Goal: Find specific page/section: Find specific page/section

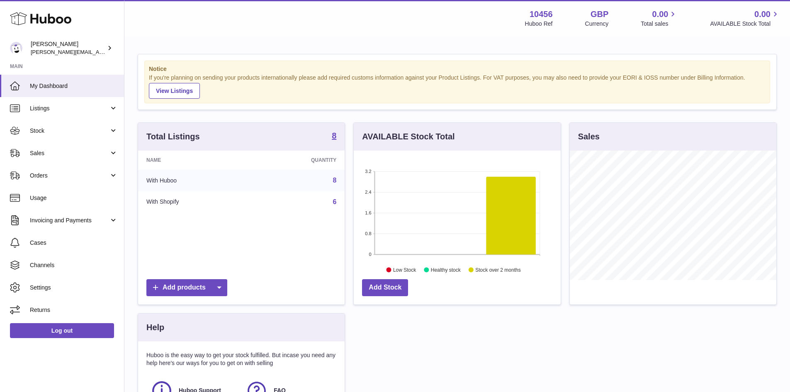
scroll to position [129, 207]
click at [64, 128] on span "Stock" at bounding box center [69, 131] width 79 height 8
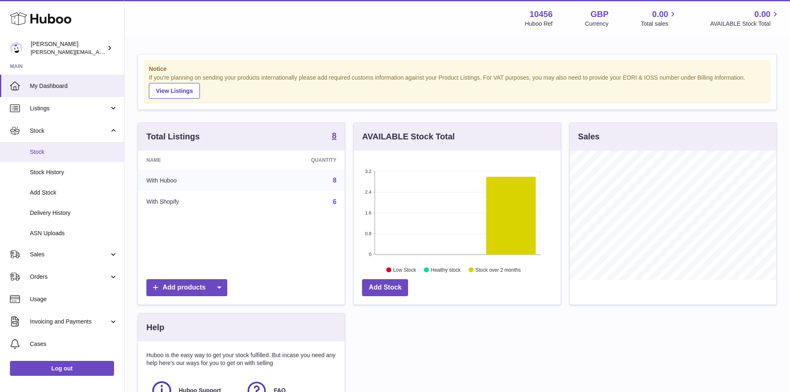
click at [51, 150] on span "Stock" at bounding box center [74, 152] width 88 height 8
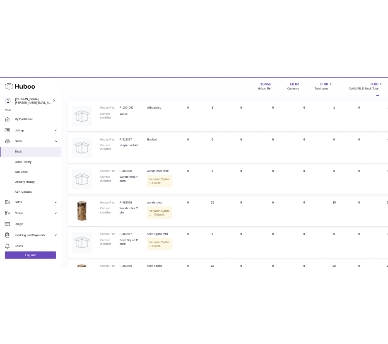
scroll to position [124, 0]
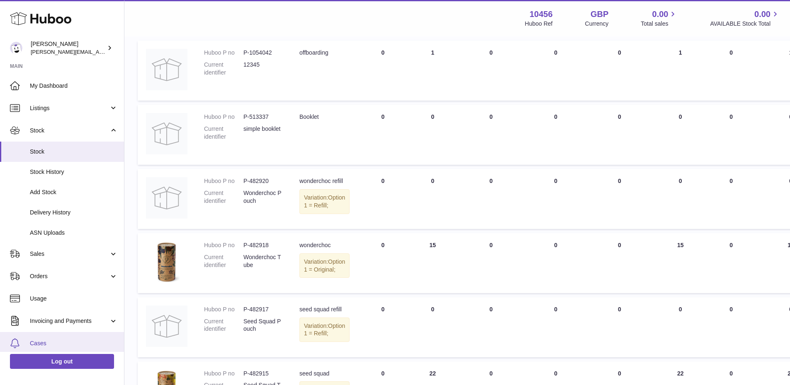
click at [45, 339] on link "Cases" at bounding box center [62, 343] width 124 height 22
